Goal: Book appointment/travel/reservation

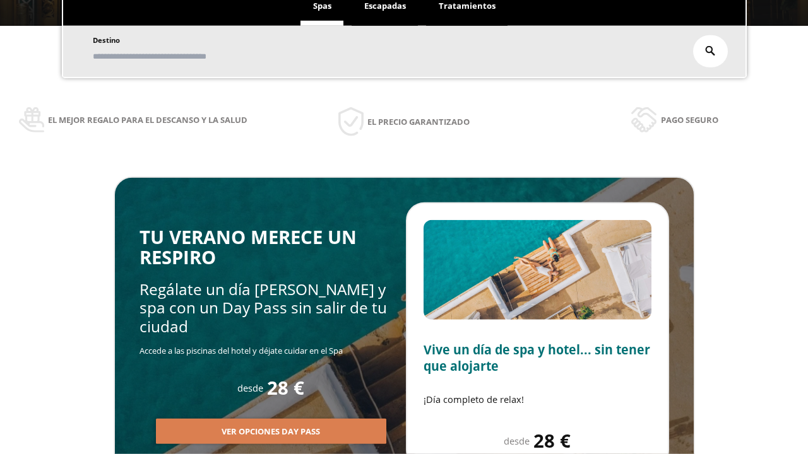
scroll to position [215, 0]
click at [385, 6] on span "Escapadas" at bounding box center [385, 5] width 42 height 11
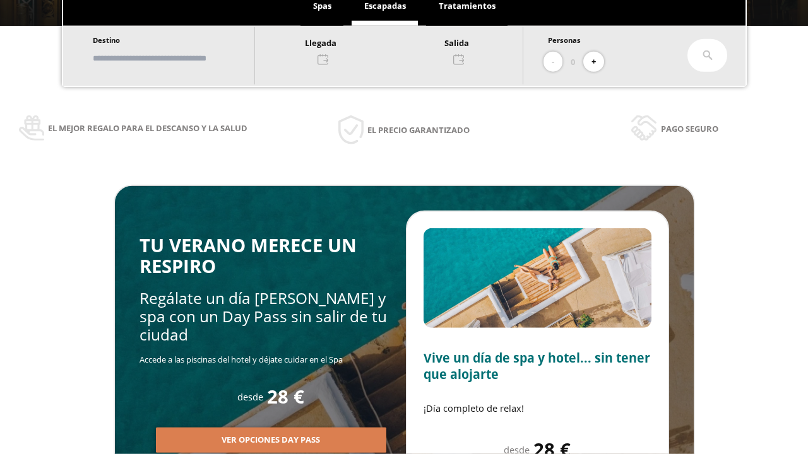
click at [178, 58] on input "text" at bounding box center [167, 58] width 157 height 22
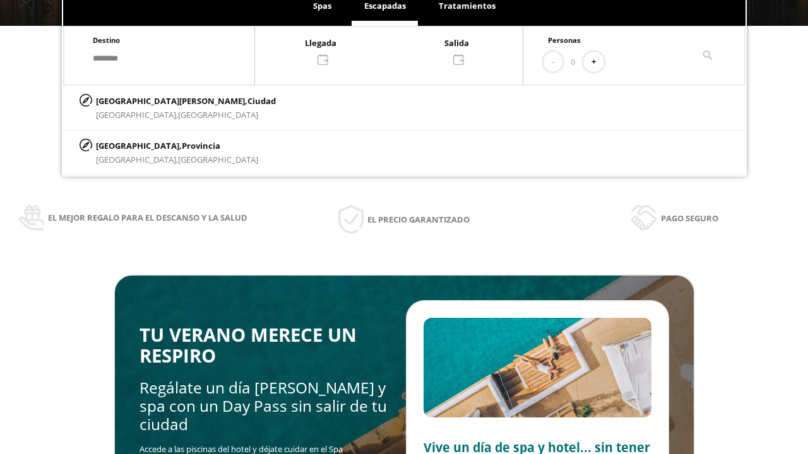
click at [401, 50] on div at bounding box center [389, 50] width 268 height 30
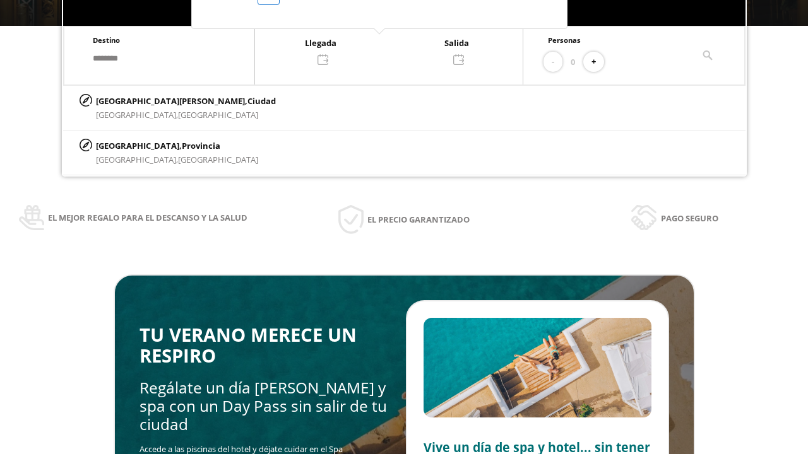
scroll to position [24, 0]
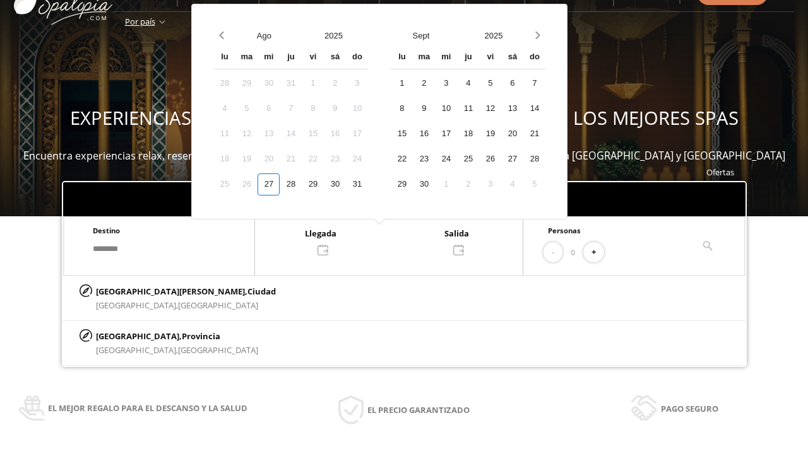
click at [324, 196] on div "29" at bounding box center [313, 185] width 22 height 22
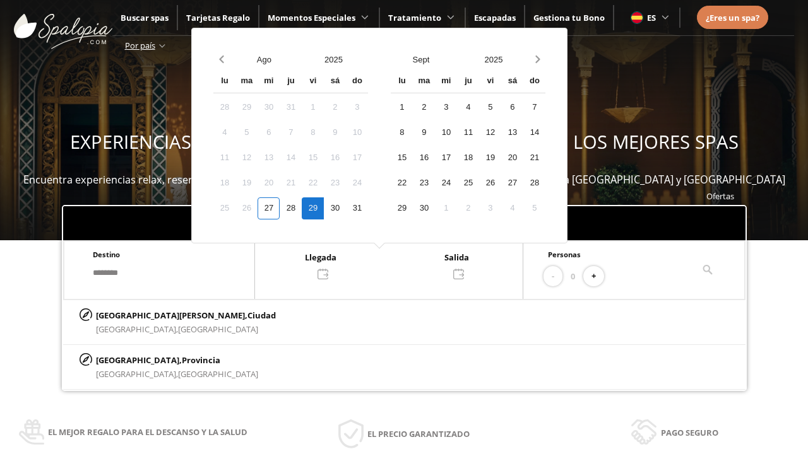
click at [346, 208] on div "30" at bounding box center [335, 209] width 22 height 22
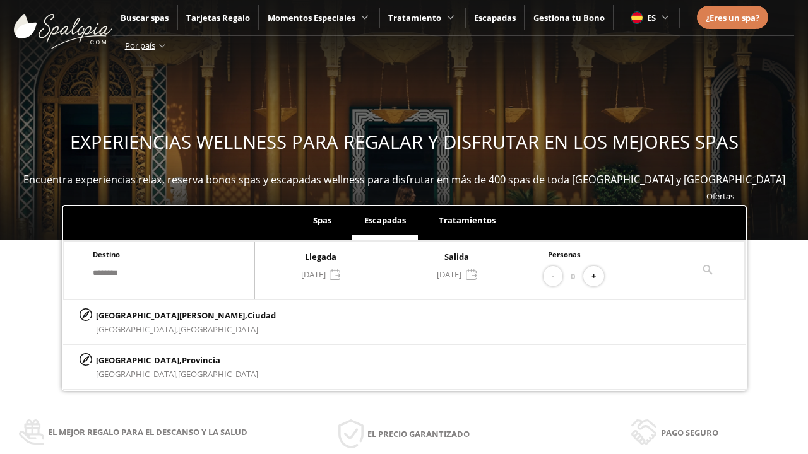
click at [598, 276] on button "+" at bounding box center [593, 276] width 21 height 21
click at [158, 315] on p "[GEOGRAPHIC_DATA][PERSON_NAME], [GEOGRAPHIC_DATA]" at bounding box center [186, 316] width 180 height 14
type input "**********"
